Goal: Transaction & Acquisition: Book appointment/travel/reservation

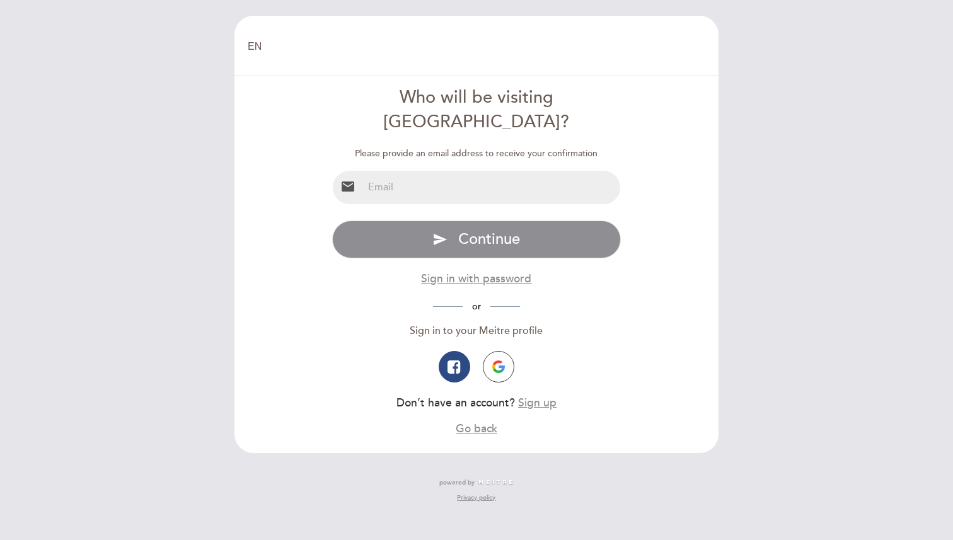
click at [455, 171] on input "email" at bounding box center [492, 187] width 258 height 33
type input "huang.bk1202151@gmail.com"
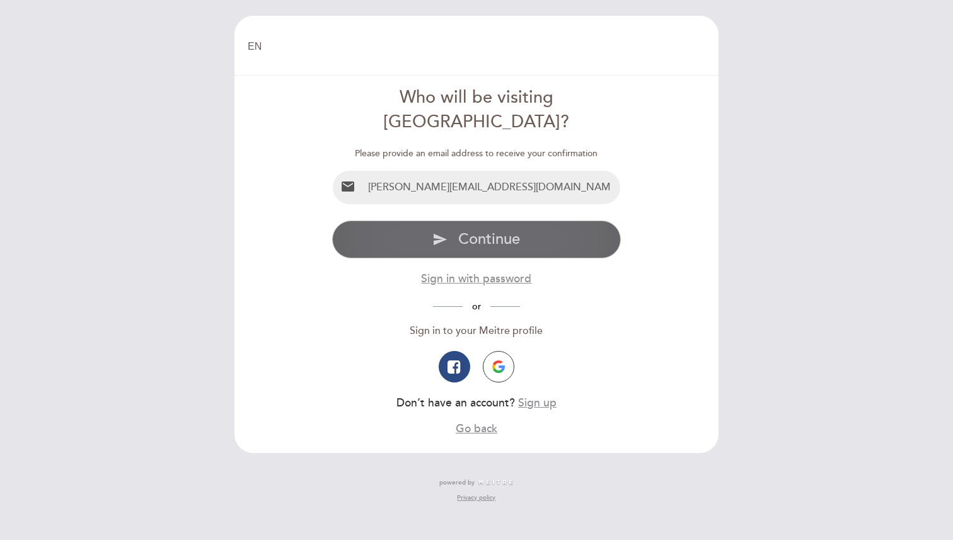
click at [508, 230] on span "Continue" at bounding box center [489, 239] width 62 height 18
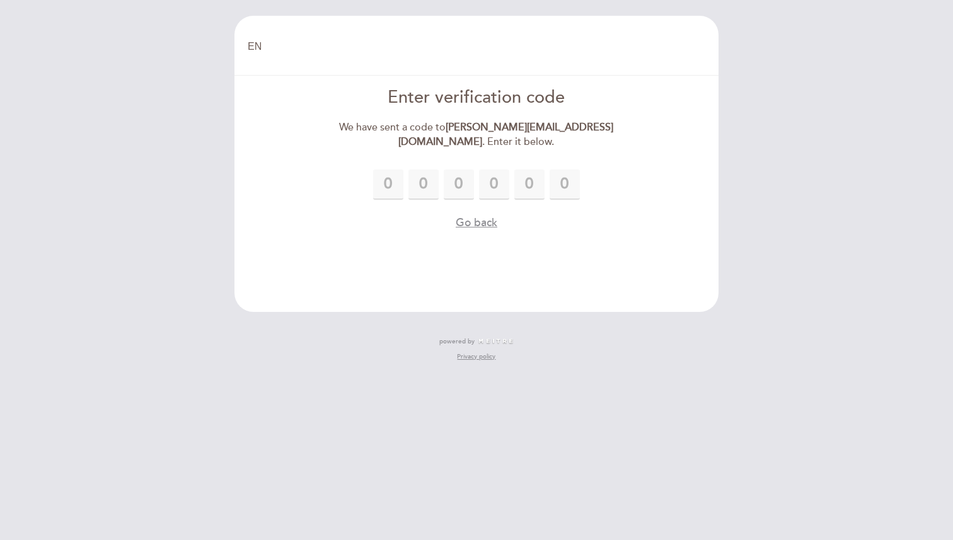
type input "1"
type input "9"
type input "7"
type input "5"
type input "4"
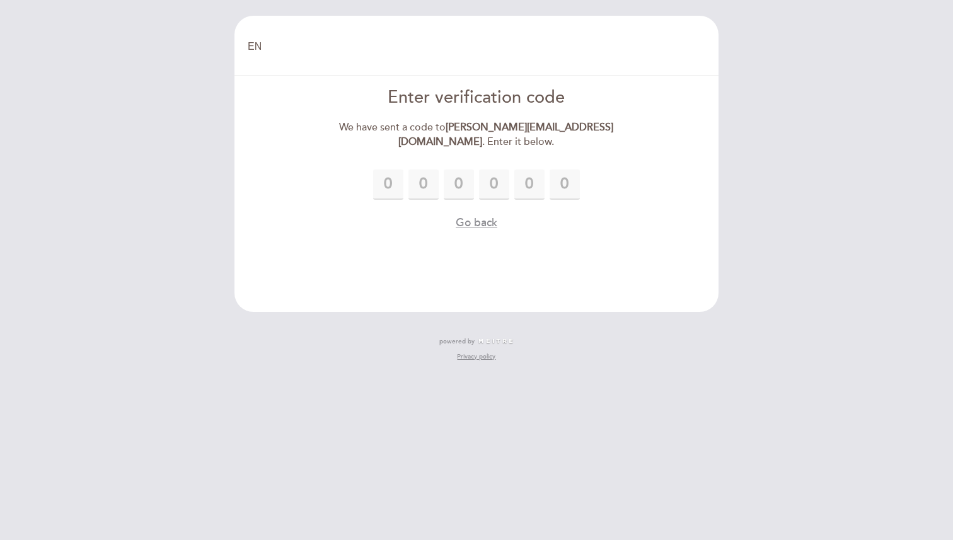
type input "5"
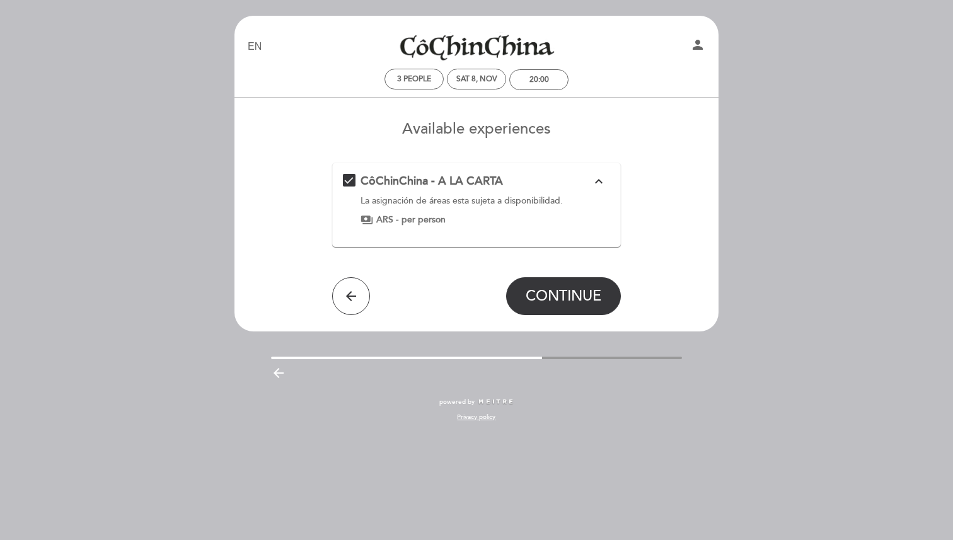
click at [606, 180] on icon "expand_less" at bounding box center [598, 181] width 15 height 15
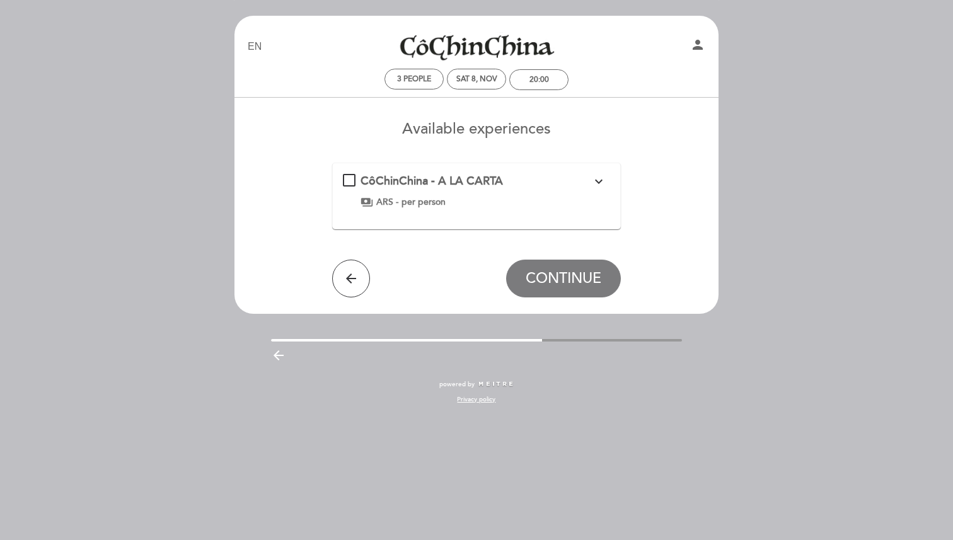
click at [606, 180] on icon "expand_more" at bounding box center [598, 181] width 15 height 15
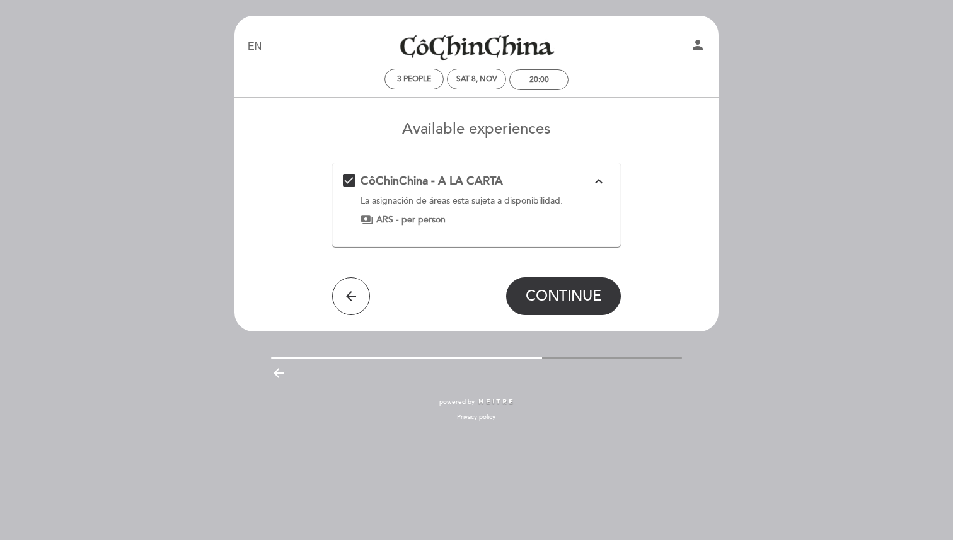
click at [253, 47] on select "EN ES PT" at bounding box center [255, 47] width 14 height 14
click at [248, 40] on select "EN ES PT" at bounding box center [255, 47] width 14 height 14
click at [583, 292] on span "CONTINUE" at bounding box center [563, 296] width 76 height 18
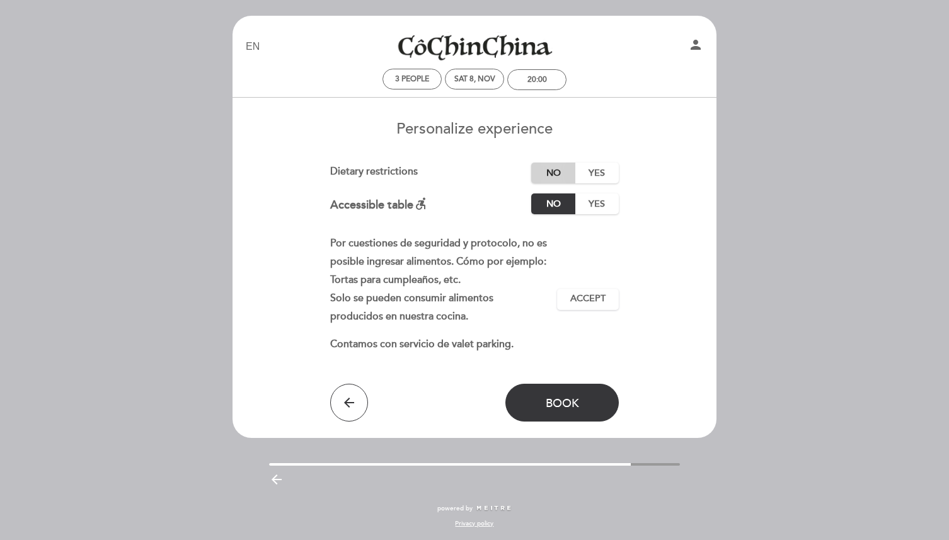
click at [548, 178] on label "No" at bounding box center [553, 173] width 44 height 21
click at [592, 299] on span "Accept" at bounding box center [587, 298] width 35 height 13
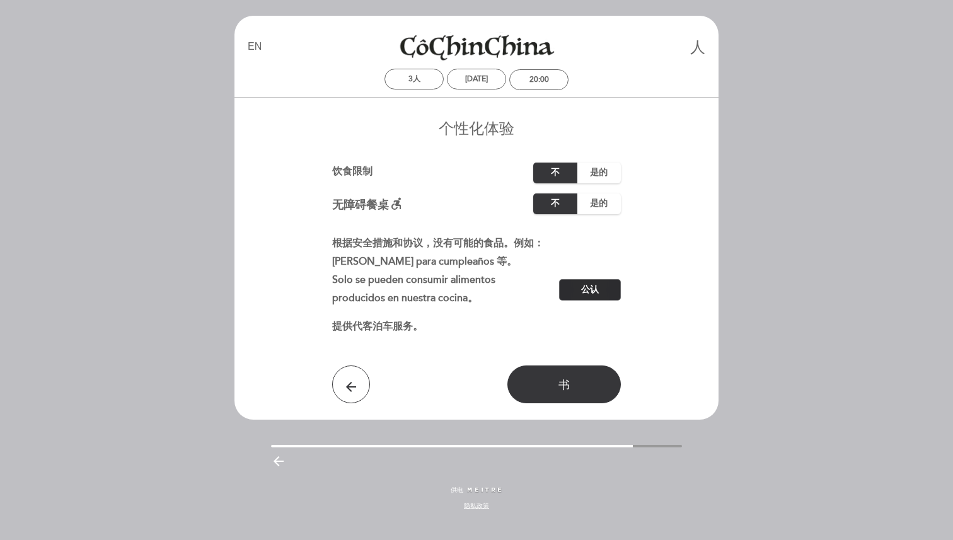
click at [592, 297] on button "接受 公认" at bounding box center [590, 289] width 62 height 21
click at [587, 387] on button "书" at bounding box center [563, 384] width 113 height 38
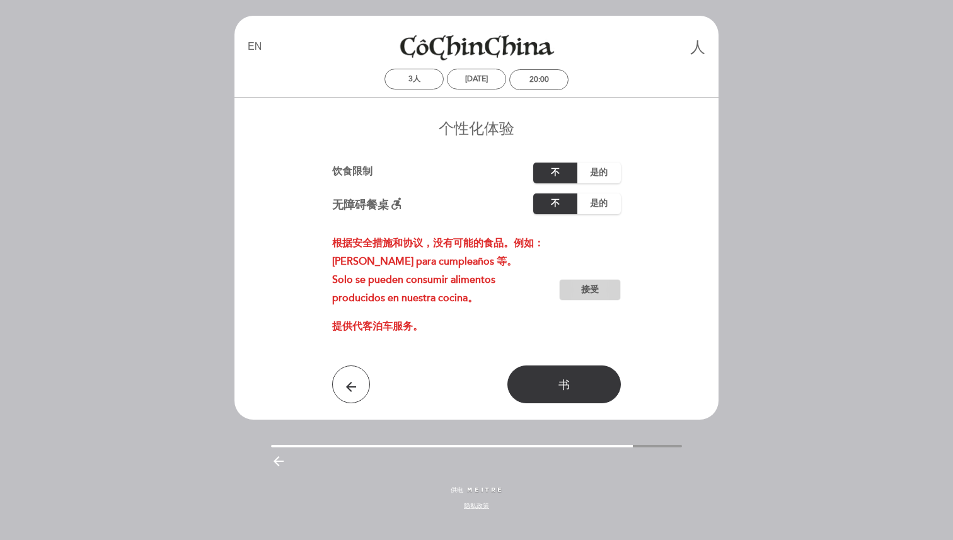
click at [594, 297] on button "接受 公认" at bounding box center [590, 289] width 62 height 21
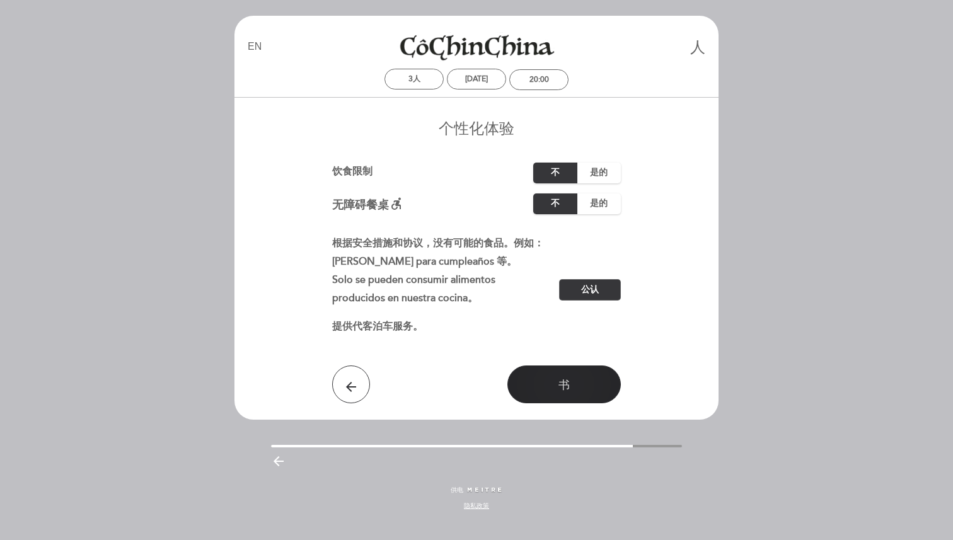
click at [580, 384] on button "书" at bounding box center [563, 384] width 113 height 38
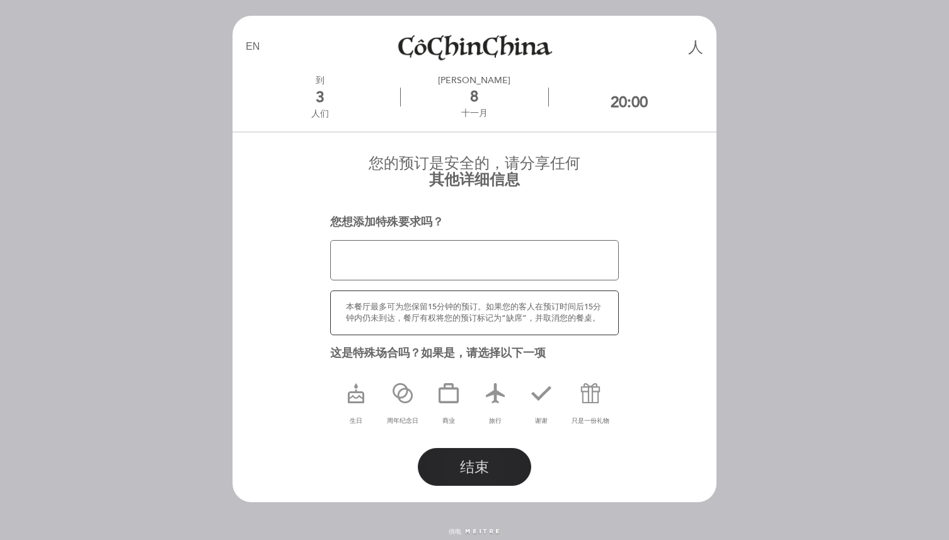
click at [479, 482] on button "结束" at bounding box center [474, 467] width 113 height 38
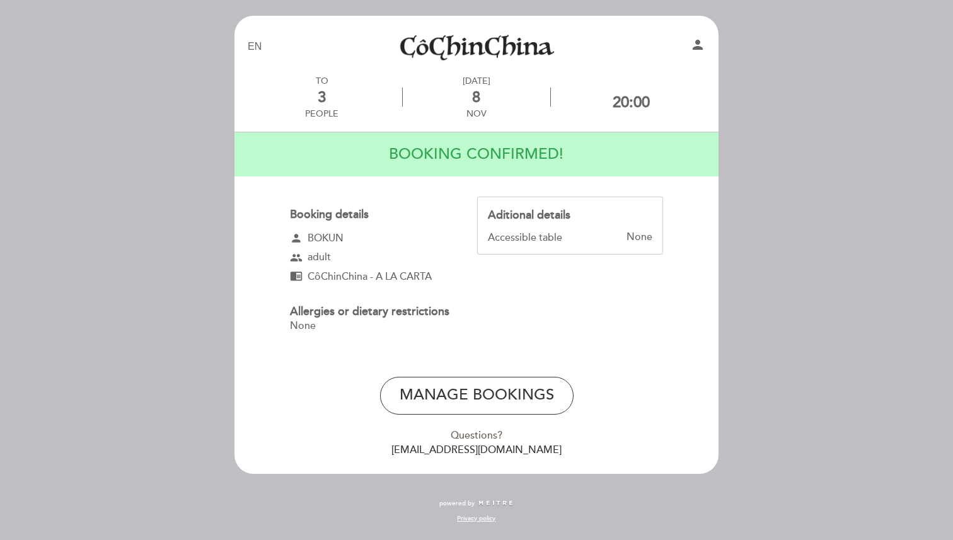
click at [815, 256] on div "EN ES PT [GEOGRAPHIC_DATA] person TO 3 people [DATE] 20:00" at bounding box center [476, 270] width 953 height 540
